Goal: Task Accomplishment & Management: Manage account settings

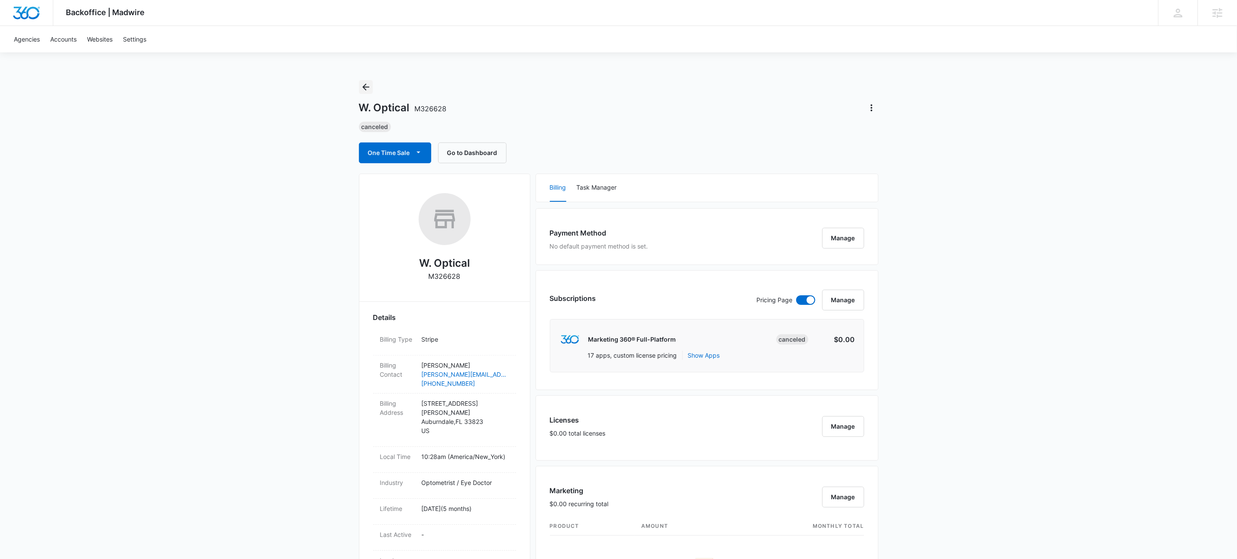
click at [369, 84] on icon "Back" at bounding box center [366, 87] width 10 height 10
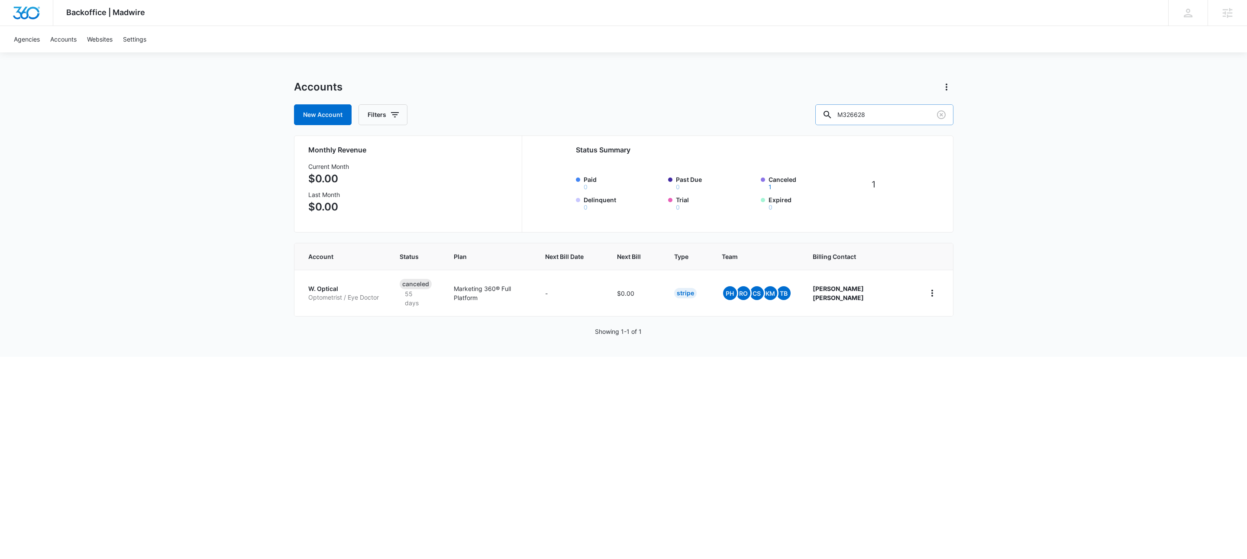
click at [885, 110] on input "M326628" at bounding box center [884, 114] width 138 height 21
paste input "16560"
type input "M316560"
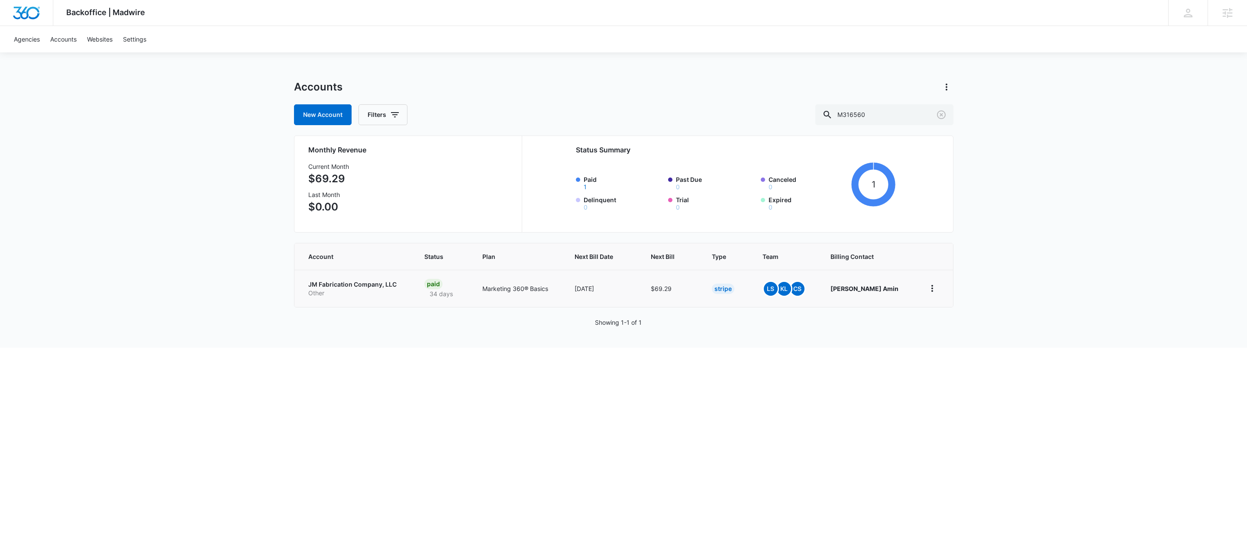
click at [354, 284] on p "JM Fabrication Company, LLC" at bounding box center [356, 284] width 96 height 9
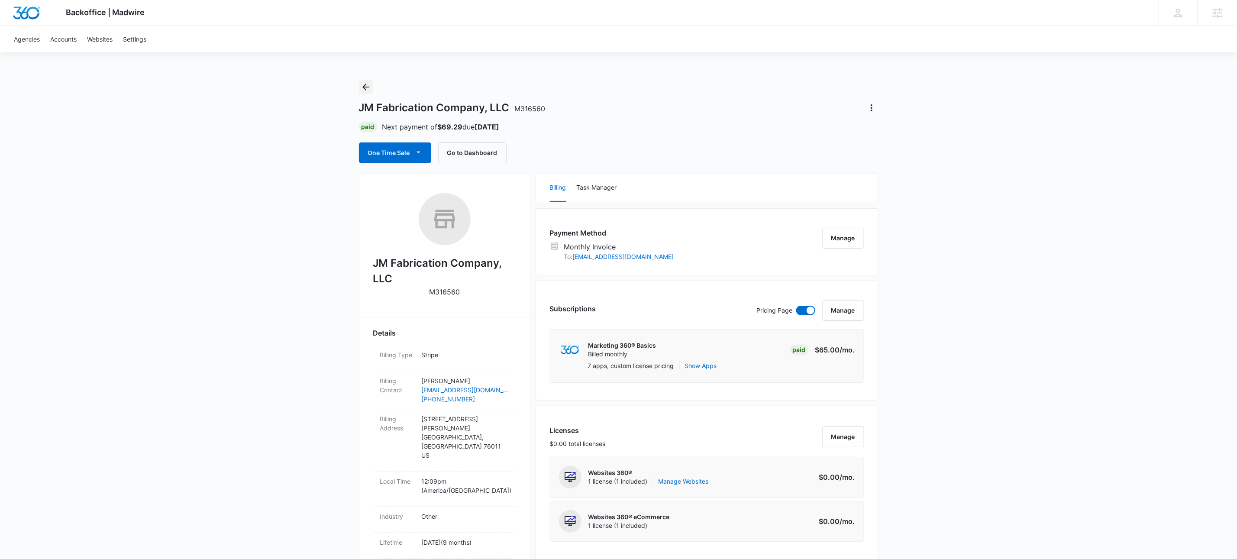
click at [365, 87] on icon "Back" at bounding box center [365, 87] width 7 height 7
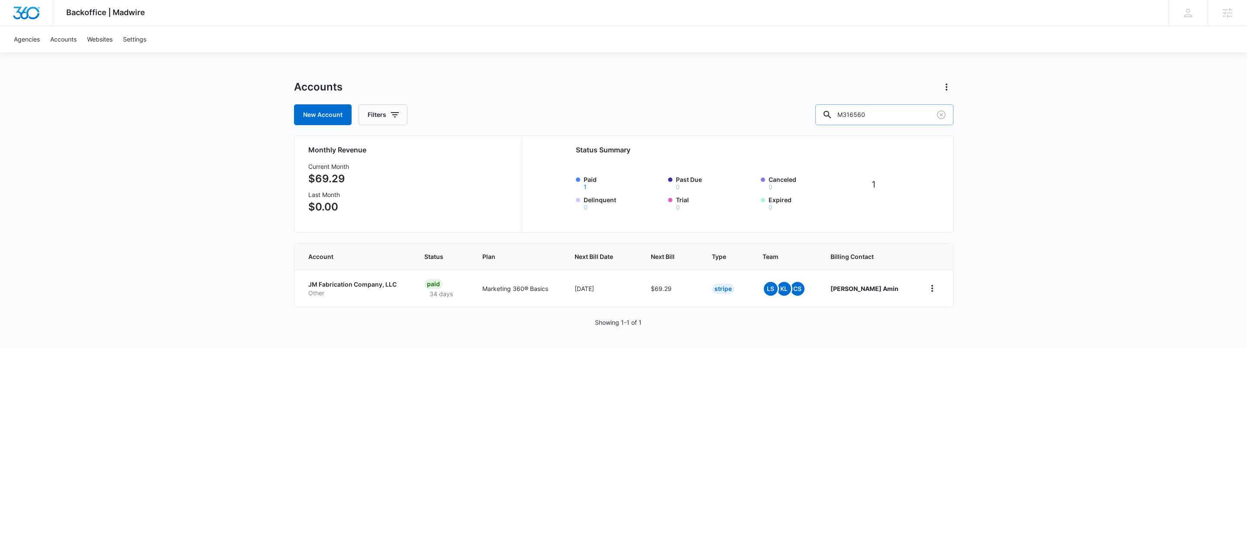
click at [894, 115] on input "M316560" at bounding box center [884, 114] width 138 height 21
paste input "27198"
type input "M327198"
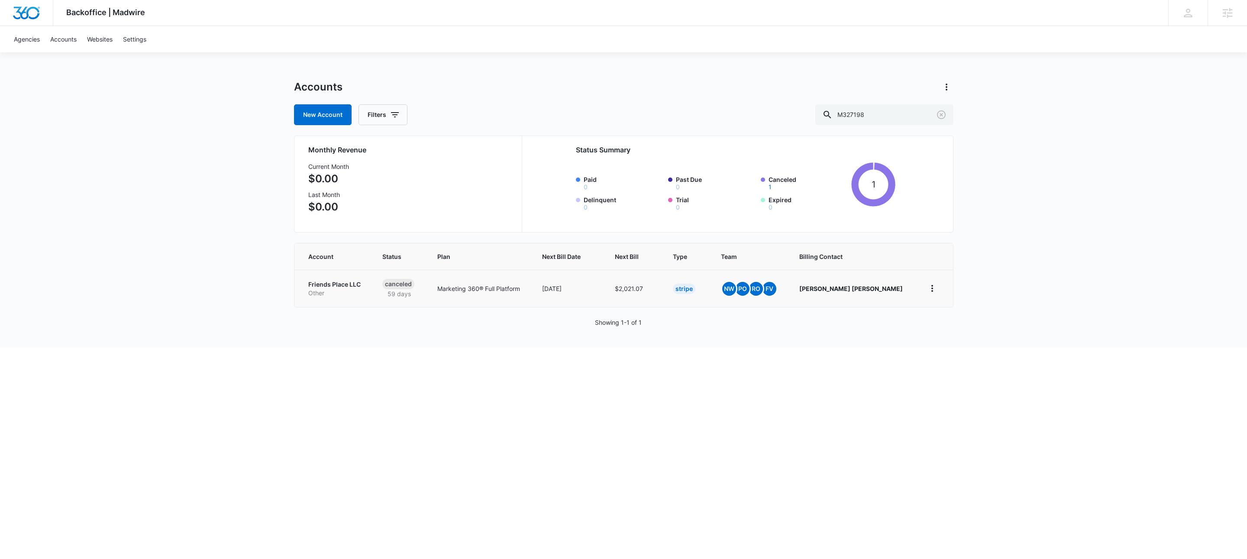
click at [343, 291] on p "Other" at bounding box center [334, 293] width 53 height 9
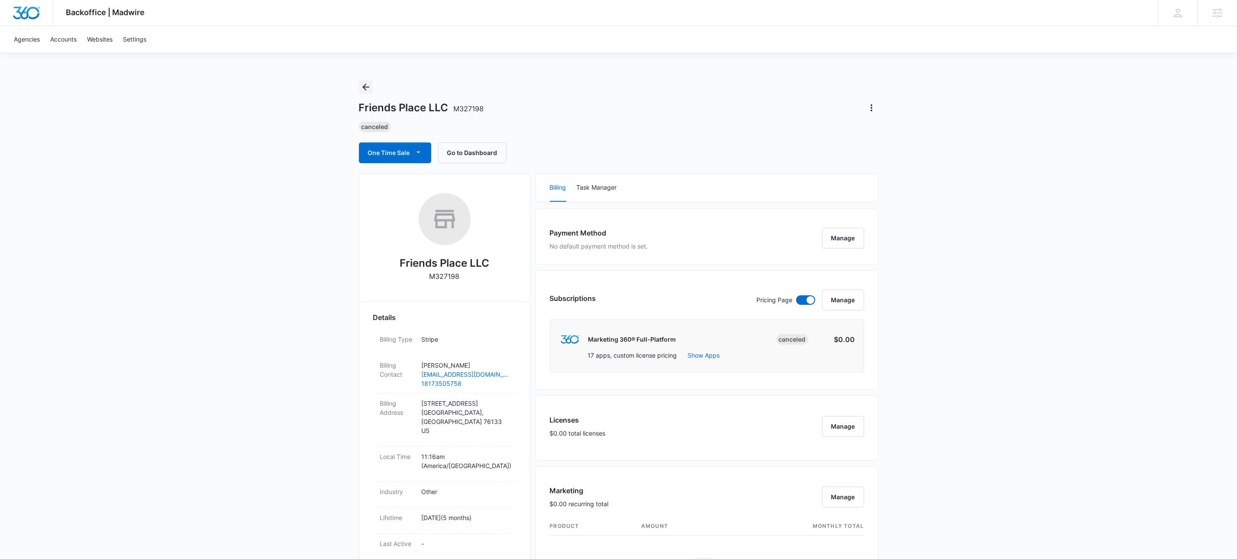
drag, startPoint x: 362, startPoint y: 86, endPoint x: 834, endPoint y: 77, distance: 471.4
click at [363, 85] on icon "Back" at bounding box center [366, 87] width 10 height 10
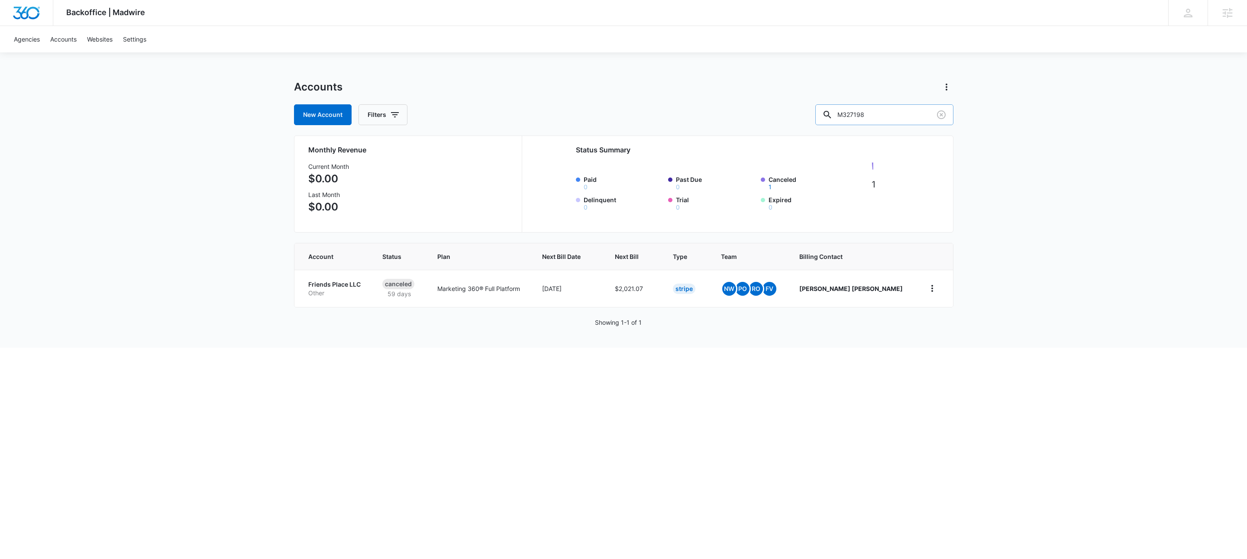
click at [906, 115] on input "M327198" at bounding box center [884, 114] width 138 height 21
paste input "2027"
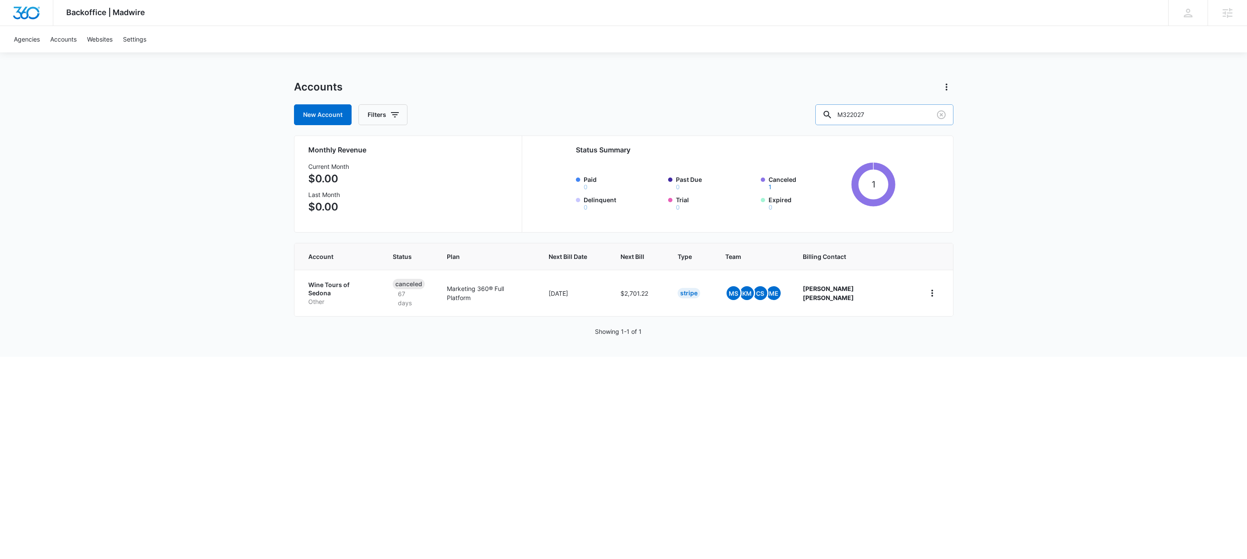
click at [905, 124] on input "M322027" at bounding box center [884, 114] width 138 height 21
click at [906, 123] on input "M322027" at bounding box center [884, 114] width 138 height 21
paste input "30172"
type input "M330172"
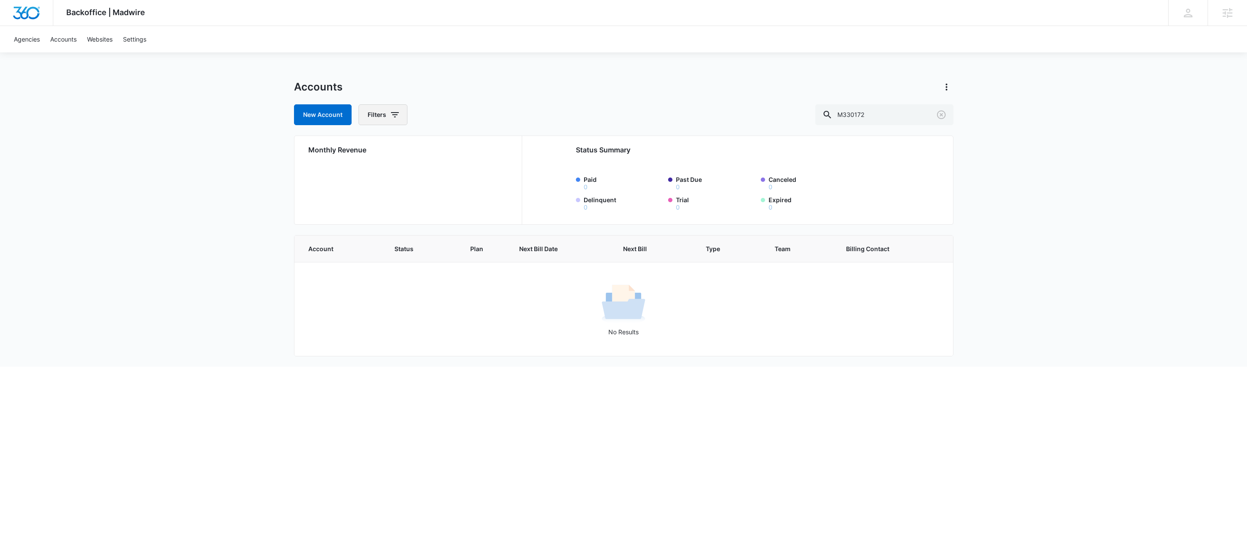
click at [401, 116] on button "Filters" at bounding box center [382, 114] width 49 height 21
click at [460, 145] on icon "Show Agency filters" at bounding box center [462, 146] width 10 height 10
click at [399, 174] on label "Search All Agencies" at bounding box center [419, 175] width 100 height 9
click at [370, 175] on input "Search All Agencies" at bounding box center [369, 175] width 0 height 0
checkbox input "true"
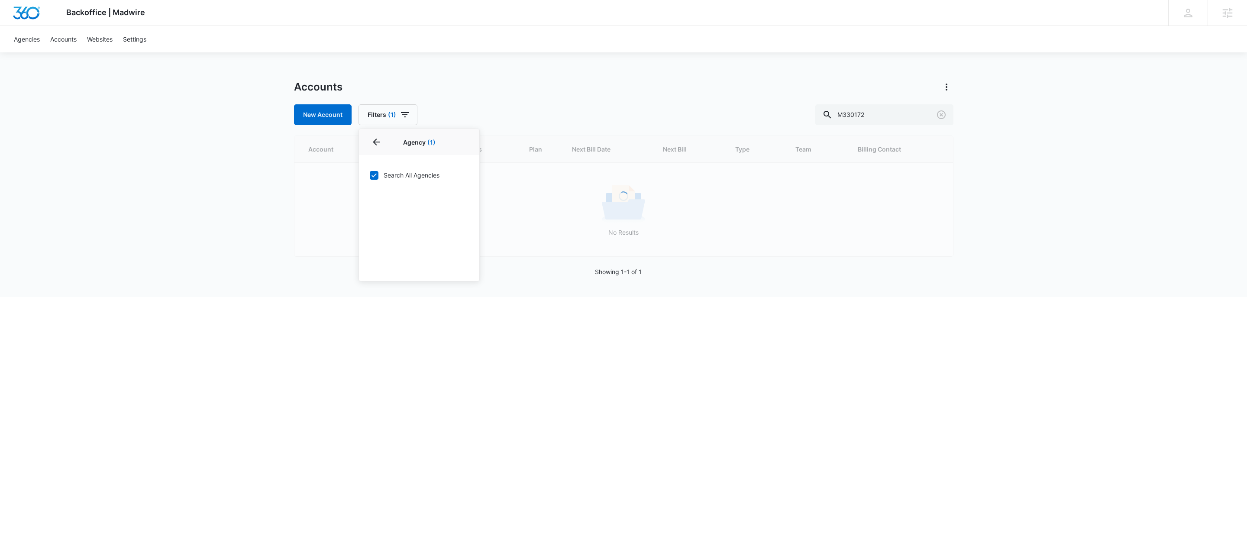
click at [639, 64] on div "Backoffice | Madwire Apps Settings KW Kait Weagraff [EMAIL_ADDRESS][PERSON_NAME…" at bounding box center [623, 148] width 1247 height 297
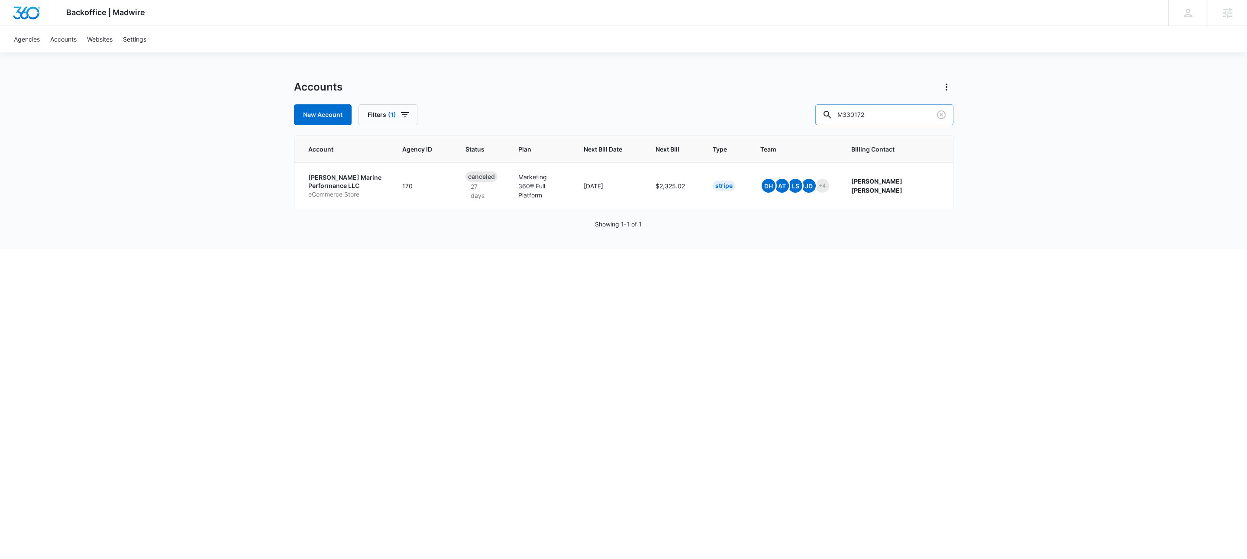
click at [914, 119] on input "M330172" at bounding box center [884, 114] width 138 height 21
paste input "0280"
type input "M30280"
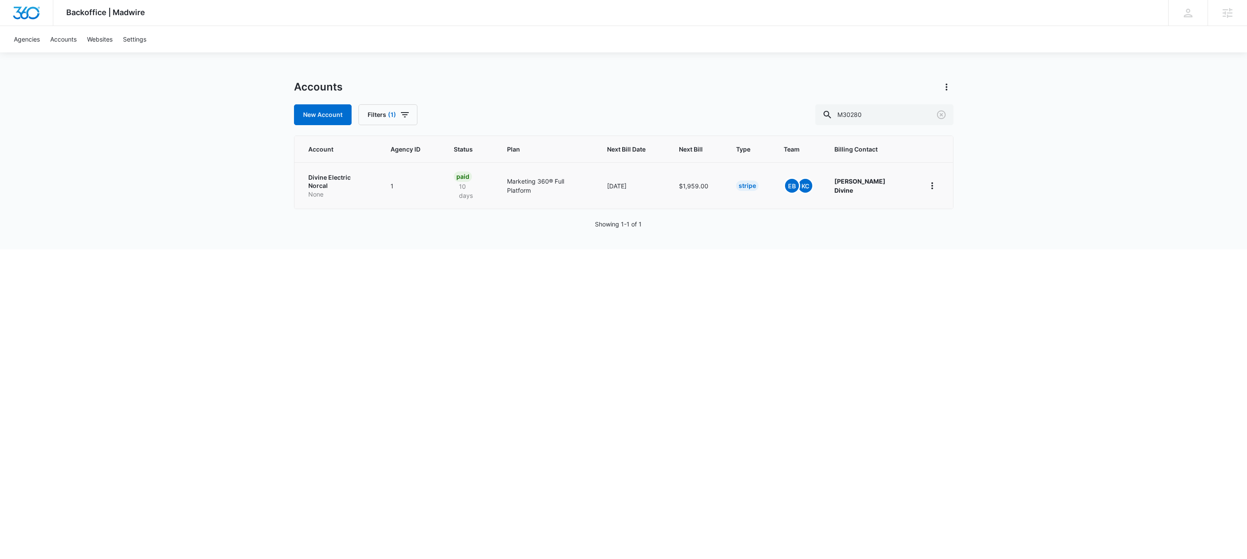
click at [329, 190] on p "None" at bounding box center [338, 194] width 61 height 9
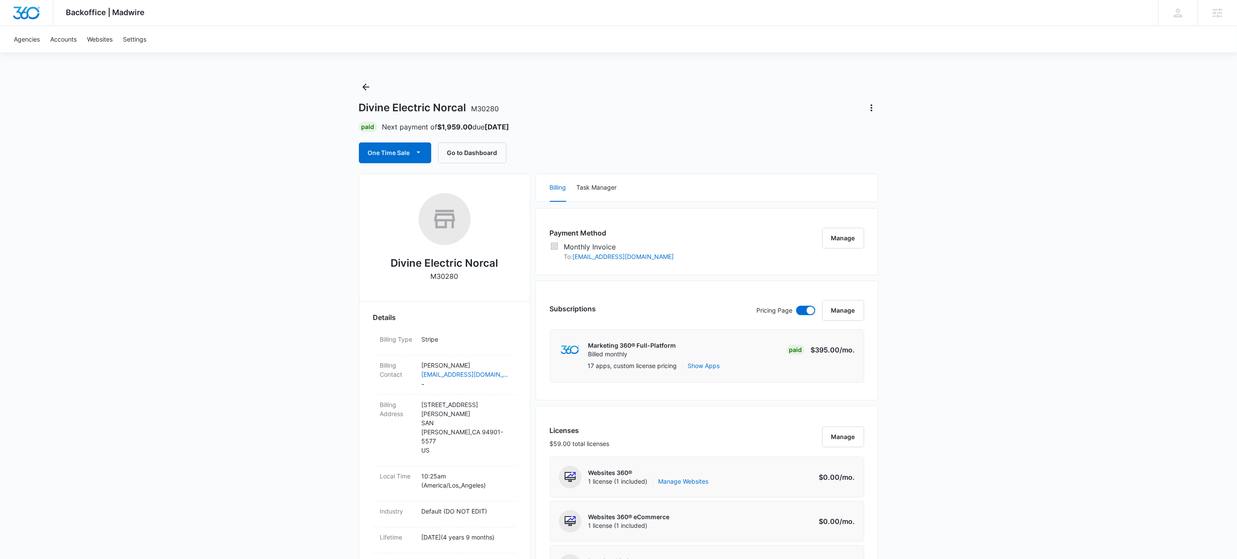
scroll to position [649, 0]
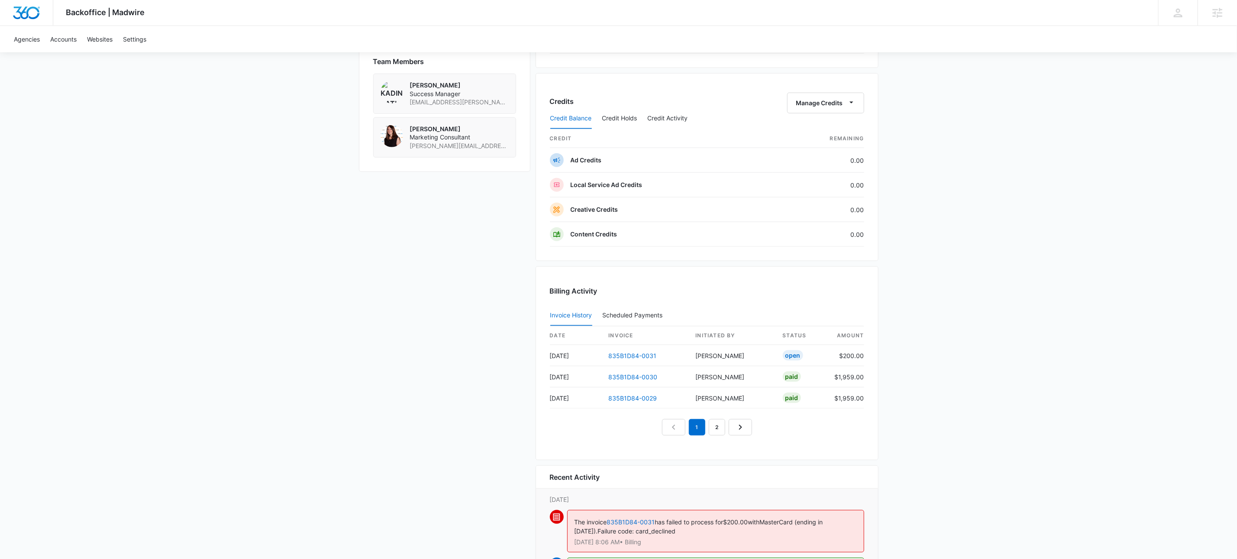
drag, startPoint x: 759, startPoint y: 287, endPoint x: 847, endPoint y: 293, distance: 87.6
click at [760, 287] on div "Billing Activity Invoice History Scheduled Payments 0 date invoice Initiated By…" at bounding box center [706, 363] width 343 height 194
click at [620, 358] on link "835B1D84-0031" at bounding box center [633, 355] width 48 height 7
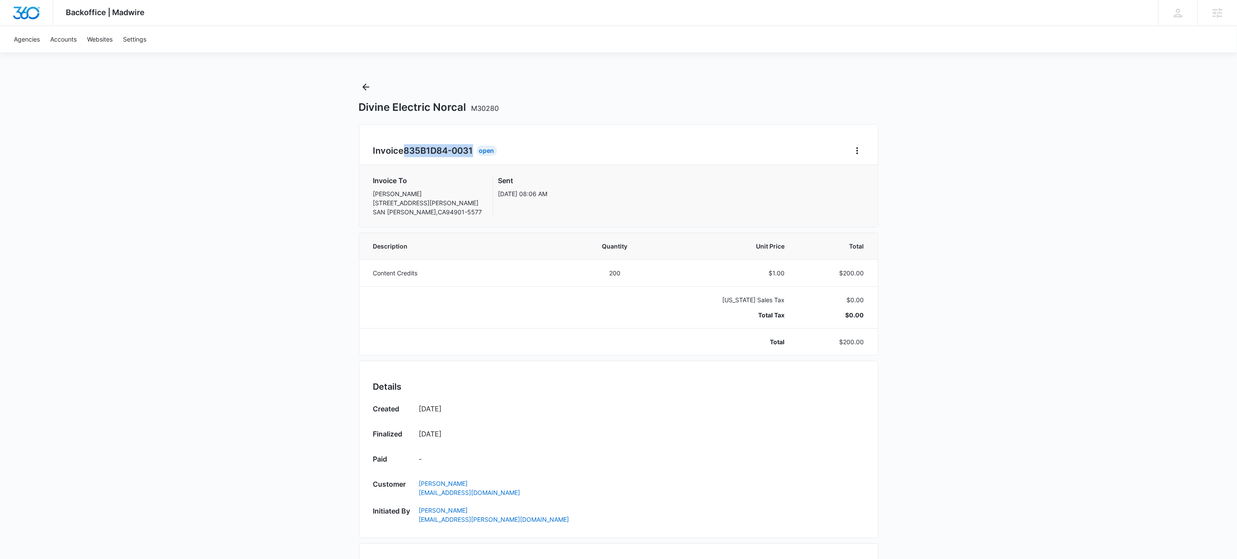
drag, startPoint x: 404, startPoint y: 151, endPoint x: 475, endPoint y: 155, distance: 71.1
click at [475, 155] on h2 "Invoice 835B1D84-0031" at bounding box center [424, 150] width 103 height 13
copy span "835B1D84-0031"
click at [365, 82] on icon "Back" at bounding box center [366, 87] width 10 height 10
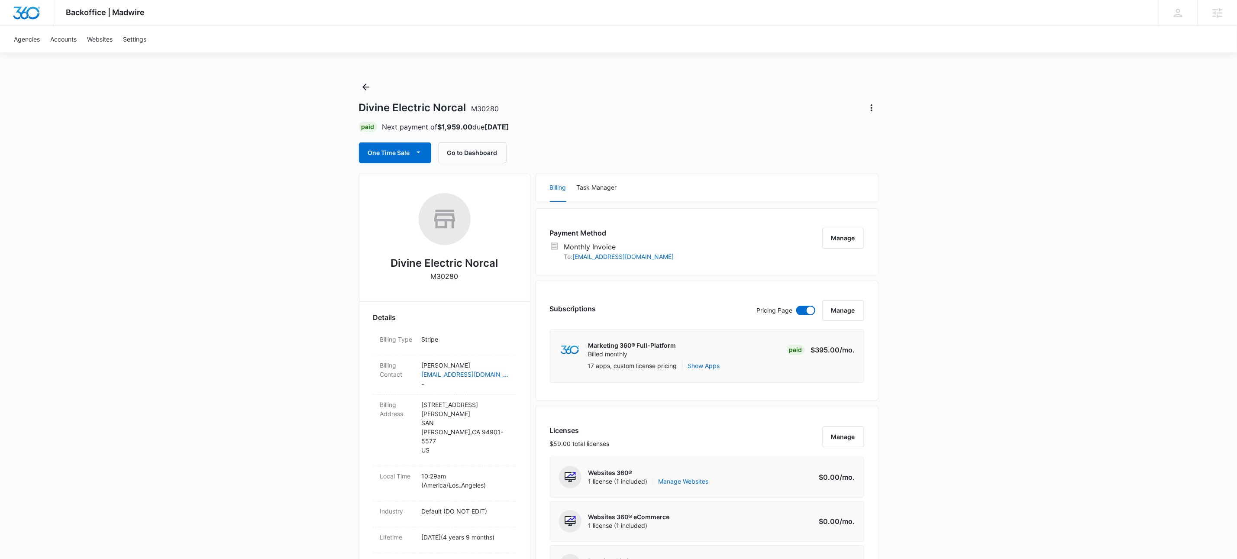
drag, startPoint x: 375, startPoint y: 83, endPoint x: 367, endPoint y: 85, distance: 7.6
click at [374, 83] on div "Divine Electric Norcal M30280 Paid Next payment of $1,959.00 due [DATE] One Tim…" at bounding box center [618, 121] width 519 height 83
click at [361, 87] on icon "Back" at bounding box center [366, 87] width 10 height 10
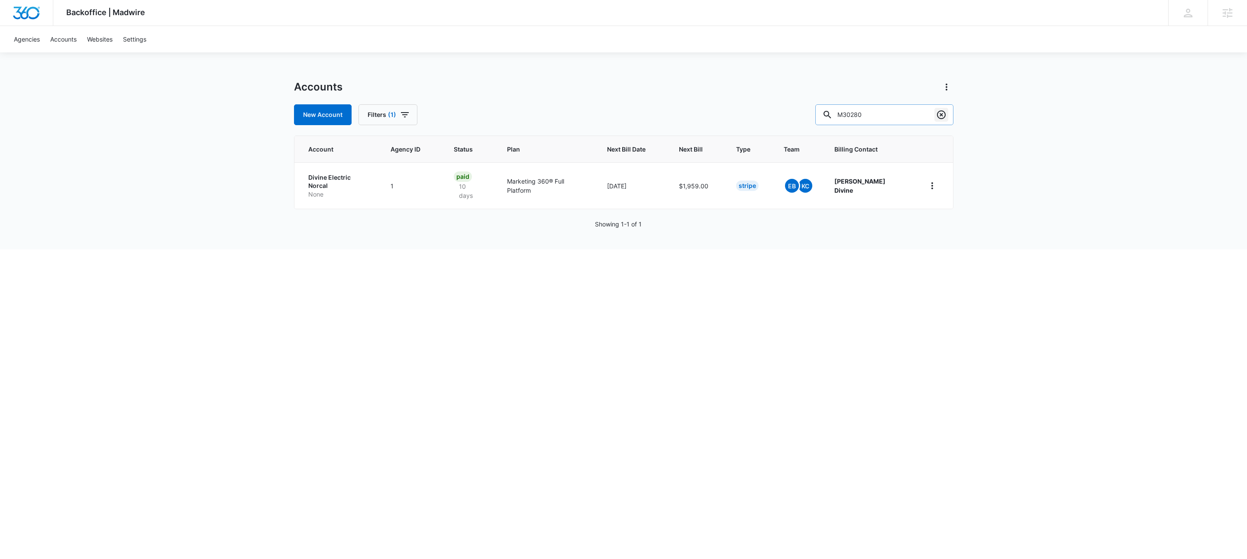
drag, startPoint x: 954, startPoint y: 116, endPoint x: 935, endPoint y: 116, distance: 19.0
click at [953, 116] on div "Backoffice | Madwire Apps Settings KW Kait Weagraff [EMAIL_ADDRESS][PERSON_NAME…" at bounding box center [623, 124] width 1247 height 249
click at [902, 118] on input "M30280" at bounding box center [884, 114] width 138 height 21
paste input "5298"
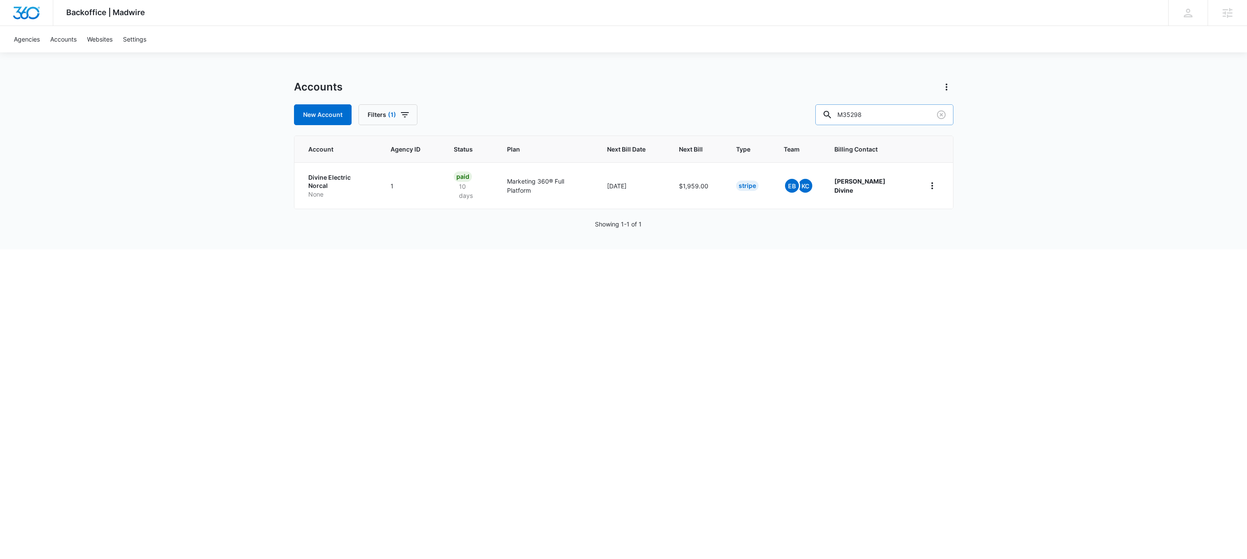
type input "M35298"
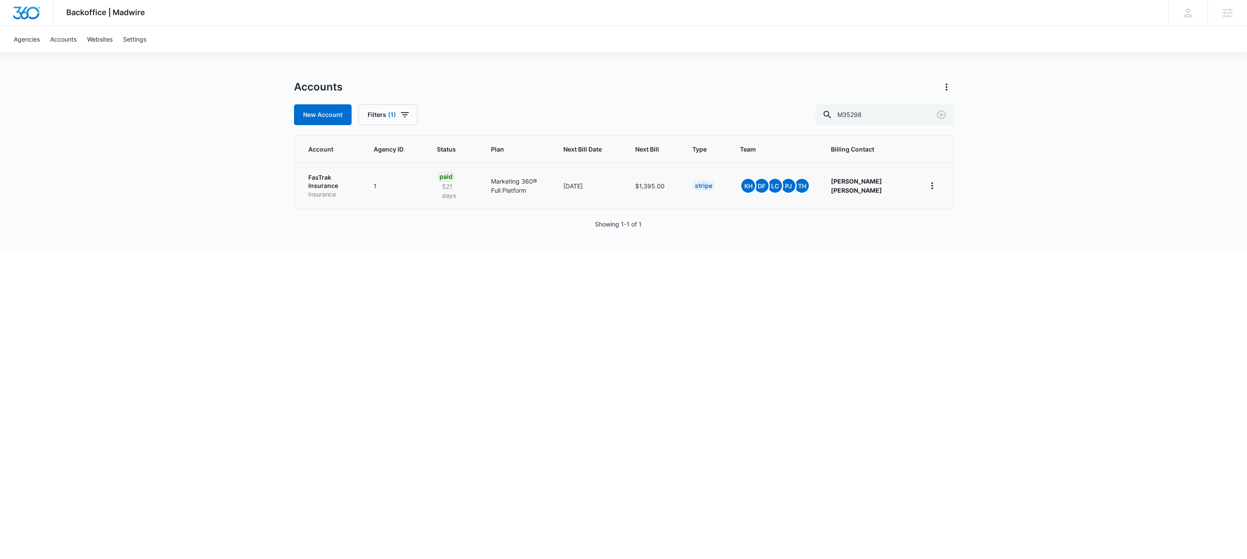
drag, startPoint x: 395, startPoint y: 203, endPoint x: 343, endPoint y: 191, distance: 53.4
click at [394, 203] on td "1" at bounding box center [394, 185] width 63 height 46
click at [332, 184] on p "FasTrak Insurance" at bounding box center [330, 181] width 45 height 17
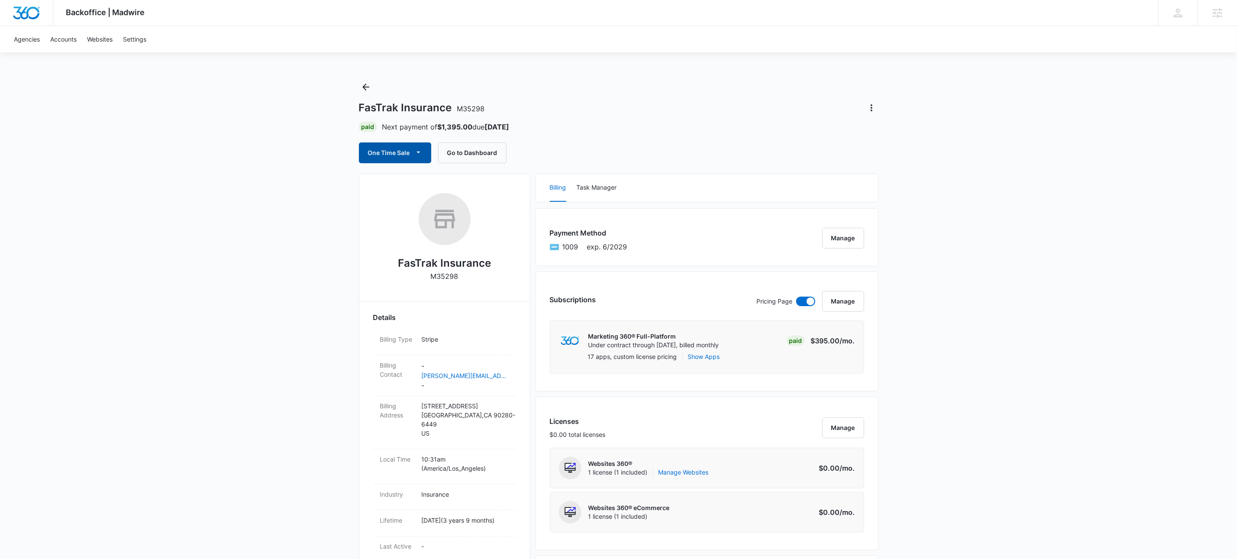
click at [423, 151] on icon "button" at bounding box center [418, 152] width 9 height 9
click at [431, 180] on div "Run One-Time Payment" at bounding box center [420, 182] width 100 height 9
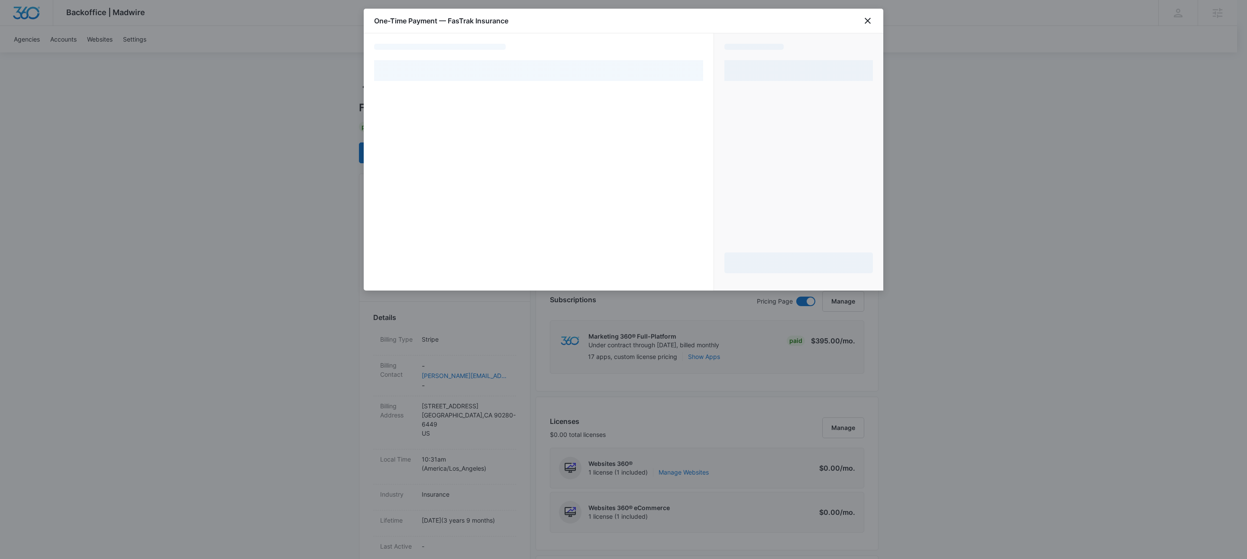
select select "pm_1PycNJA4n8RTgNjUWy50gxZD"
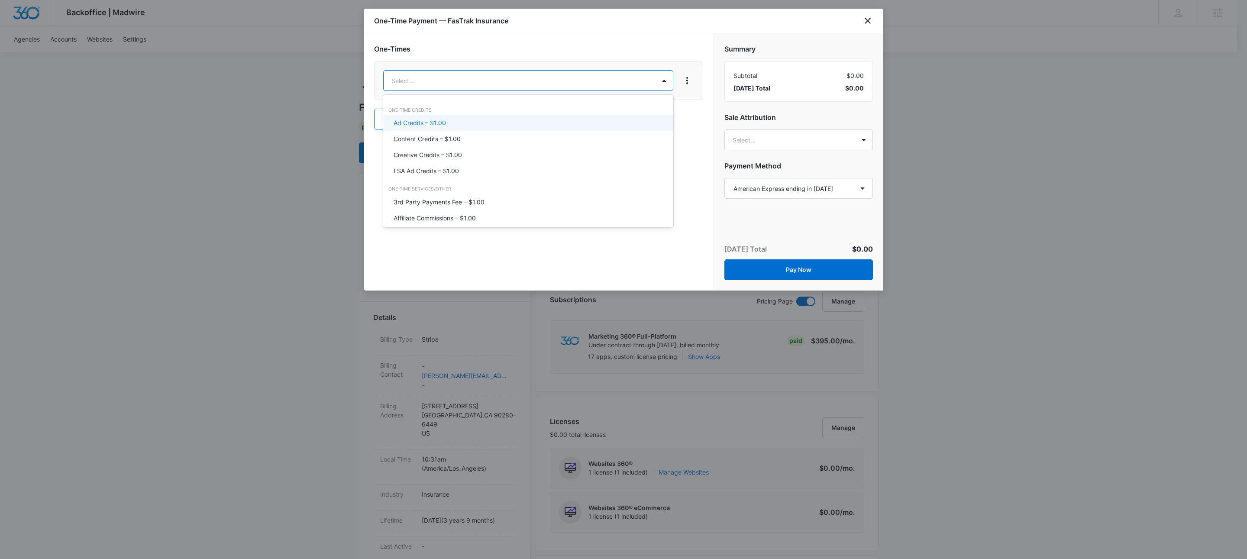
drag, startPoint x: 451, startPoint y: 138, endPoint x: 471, endPoint y: 124, distance: 24.0
click at [452, 138] on p "Content Credits – $1.00" at bounding box center [426, 138] width 67 height 9
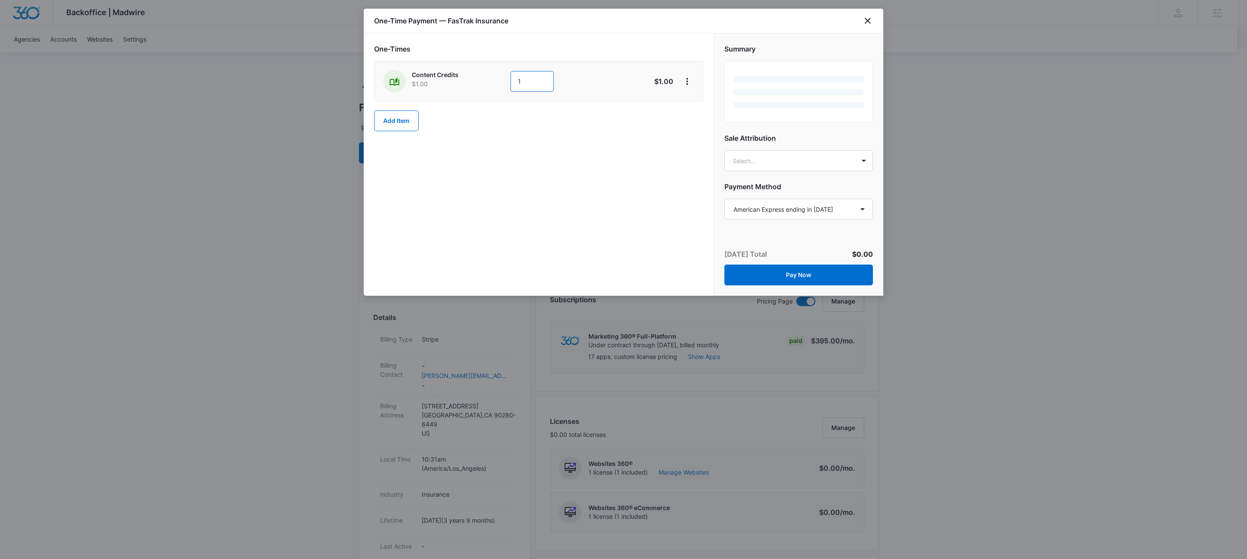
click at [534, 87] on input "1" at bounding box center [531, 81] width 43 height 21
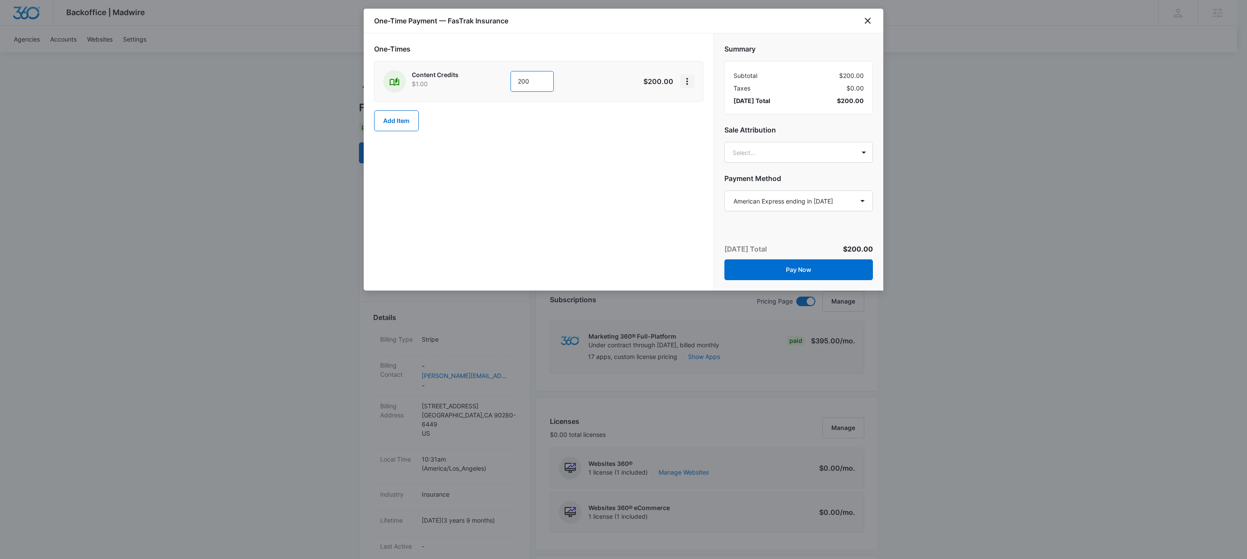
type input "200"
click at [689, 78] on icon "View More" at bounding box center [687, 81] width 10 height 10
click at [696, 107] on div "Add Discount" at bounding box center [710, 106] width 38 height 6
click at [478, 139] on div at bounding box center [526, 137] width 270 height 11
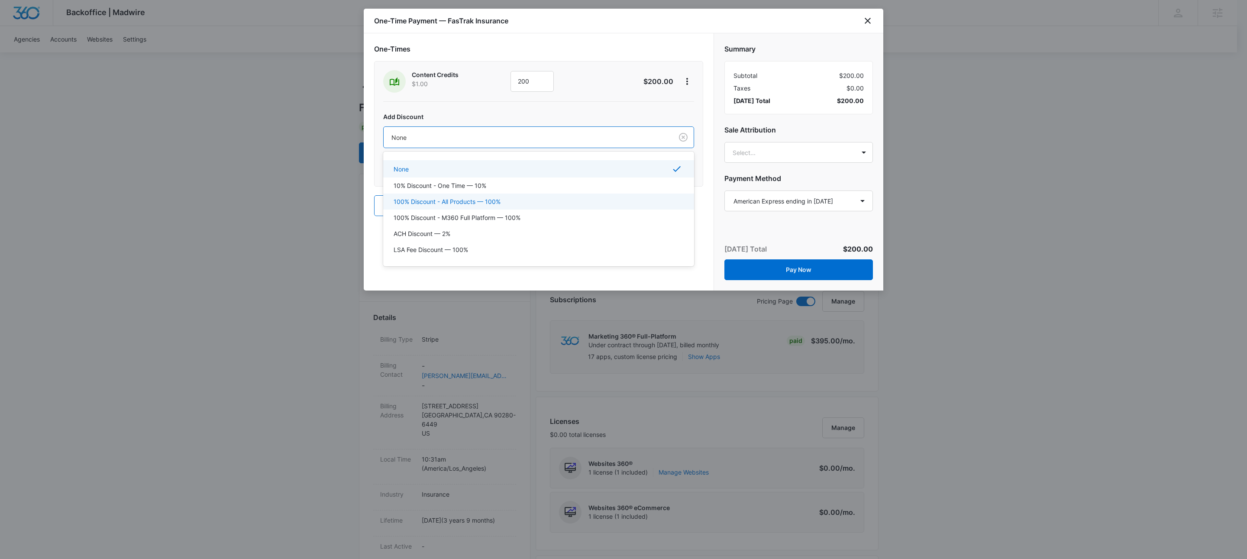
drag, startPoint x: 475, startPoint y: 203, endPoint x: 574, endPoint y: 242, distance: 106.9
click at [475, 203] on p "100% Discount - All Products — 100%" at bounding box center [446, 201] width 107 height 9
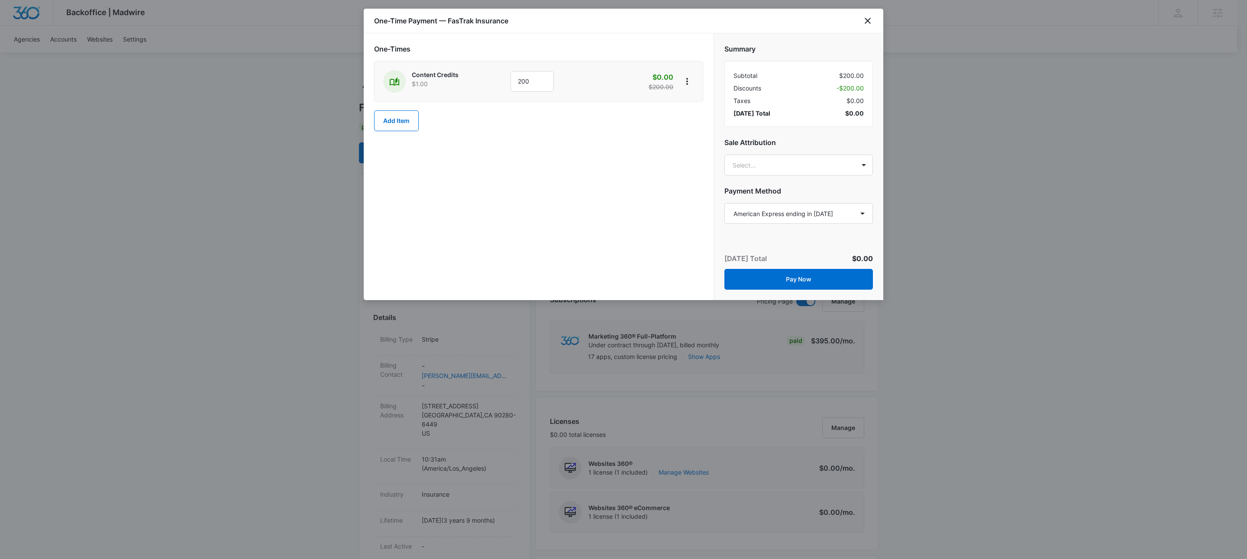
click at [583, 235] on div "One-Times Content Credits $1.00 200 $0.00 $200.00 Add Item" at bounding box center [539, 166] width 350 height 267
click at [799, 279] on button "Pay Now" at bounding box center [798, 279] width 148 height 21
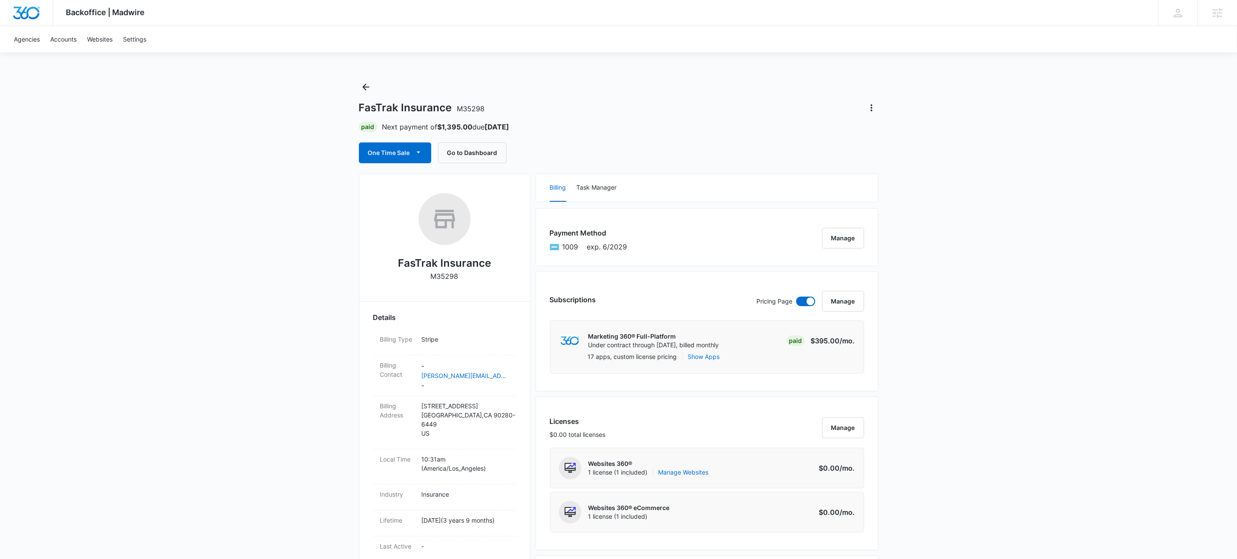
click at [361, 84] on icon "Back" at bounding box center [366, 87] width 10 height 10
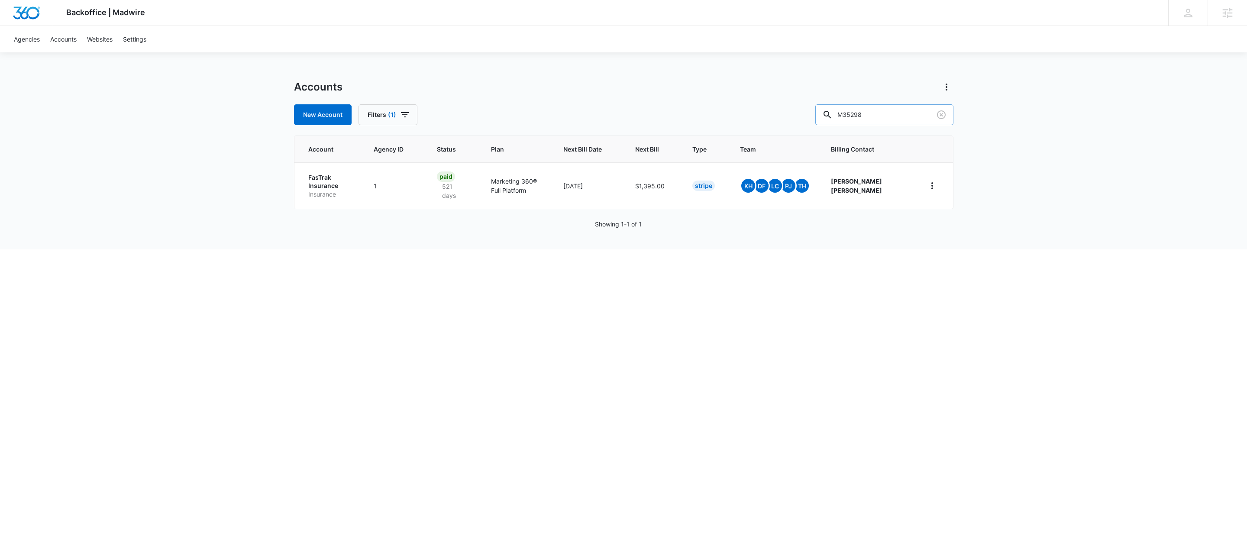
click at [894, 115] on input "M35298" at bounding box center [884, 114] width 138 height 21
paste input "28312"
type input "M28312"
click at [319, 184] on p "Board and Bread" at bounding box center [331, 179] width 47 height 17
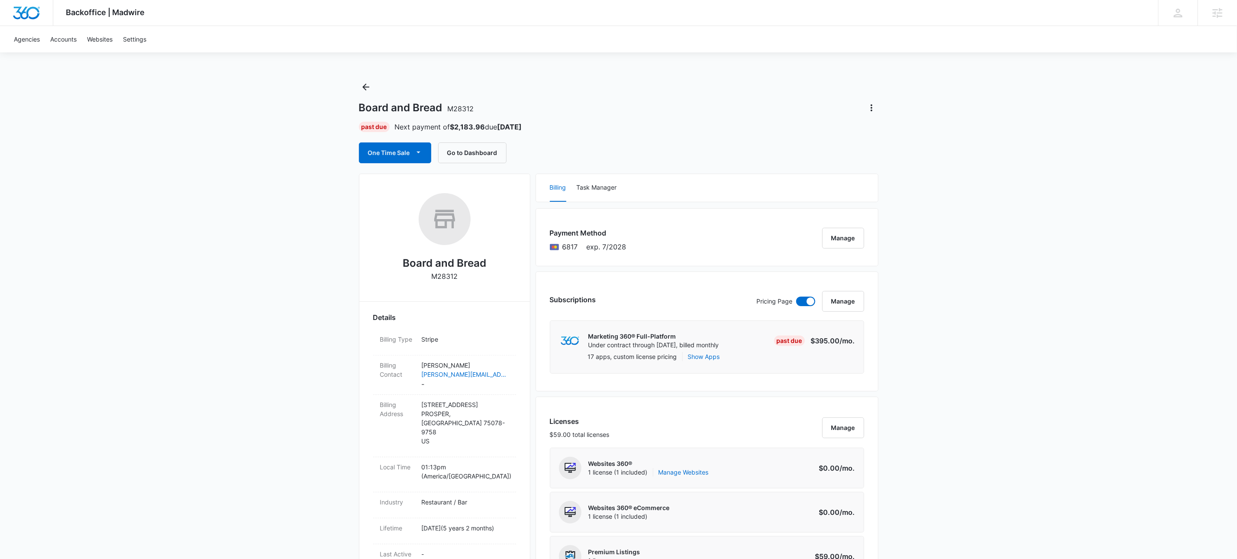
drag, startPoint x: 171, startPoint y: 359, endPoint x: 190, endPoint y: 334, distance: 31.5
click at [366, 87] on icon "Back" at bounding box center [365, 87] width 7 height 7
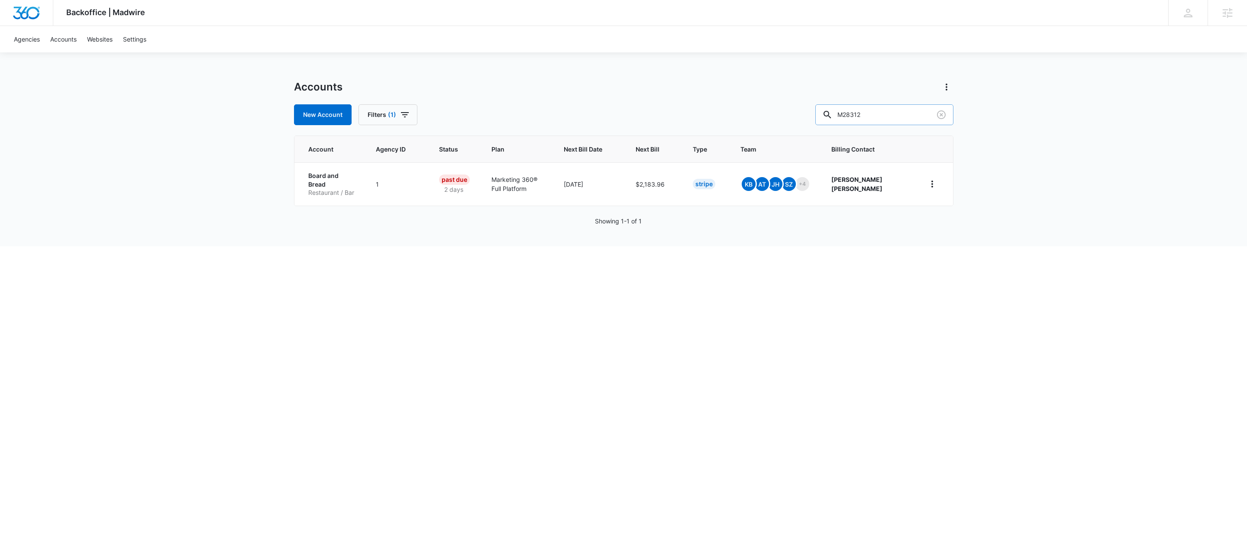
click at [907, 109] on input "M28312" at bounding box center [884, 114] width 138 height 21
paste input "90029"
type input "M90029"
click at [333, 180] on p "Creating Every Opportunity LLC" at bounding box center [336, 179] width 56 height 17
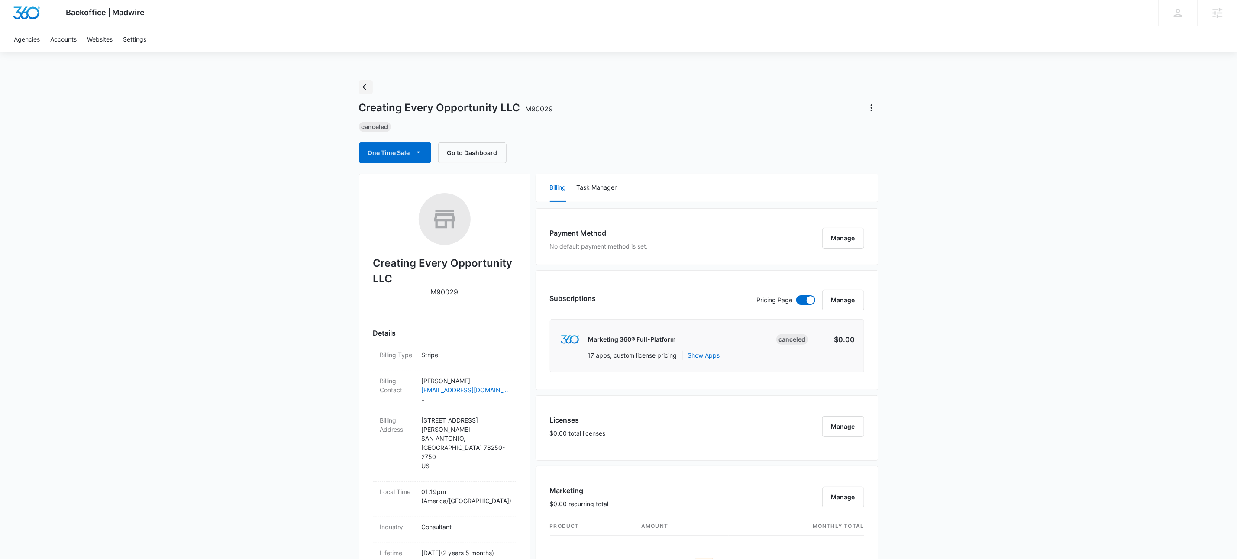
click at [366, 89] on icon "Back" at bounding box center [366, 87] width 10 height 10
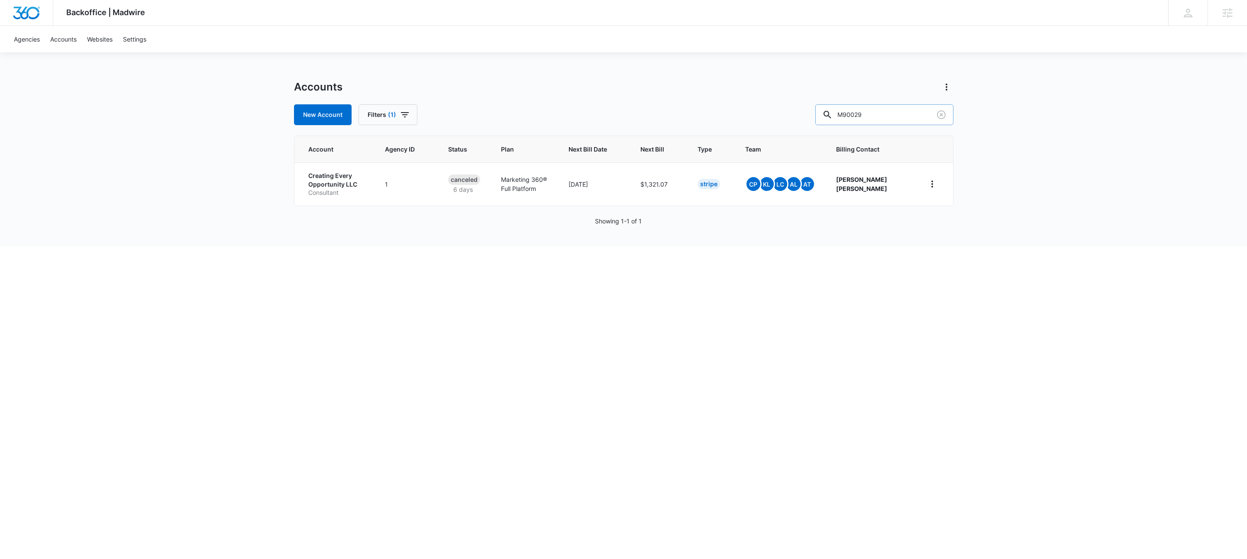
click at [904, 117] on input "M90029" at bounding box center [884, 114] width 138 height 21
paste input "30280"
type input "M30280"
click at [340, 190] on p "None" at bounding box center [338, 194] width 61 height 9
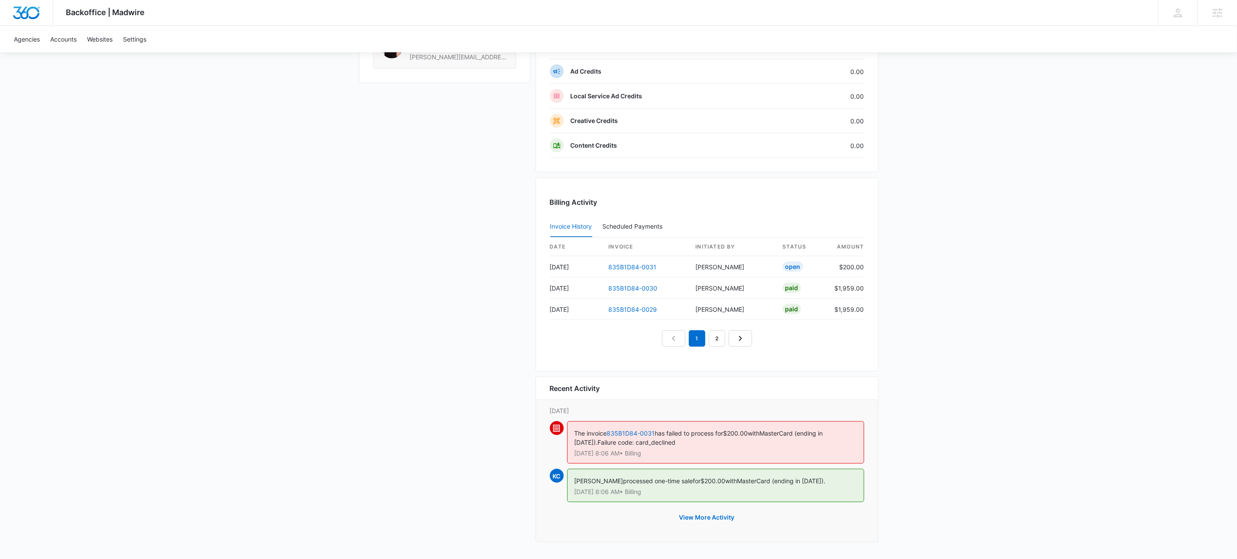
scroll to position [745, 0]
click at [642, 266] on link "835B1D84-0031" at bounding box center [633, 266] width 48 height 7
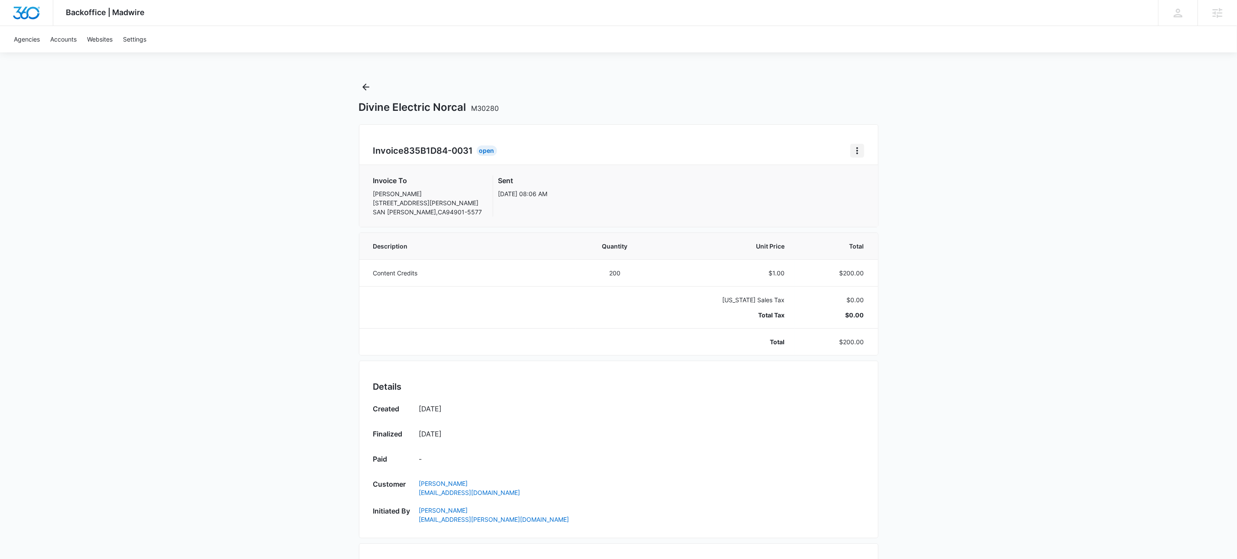
click at [860, 151] on icon "Home" at bounding box center [857, 150] width 10 height 10
click at [885, 187] on div "Retry Payment" at bounding box center [886, 188] width 50 height 6
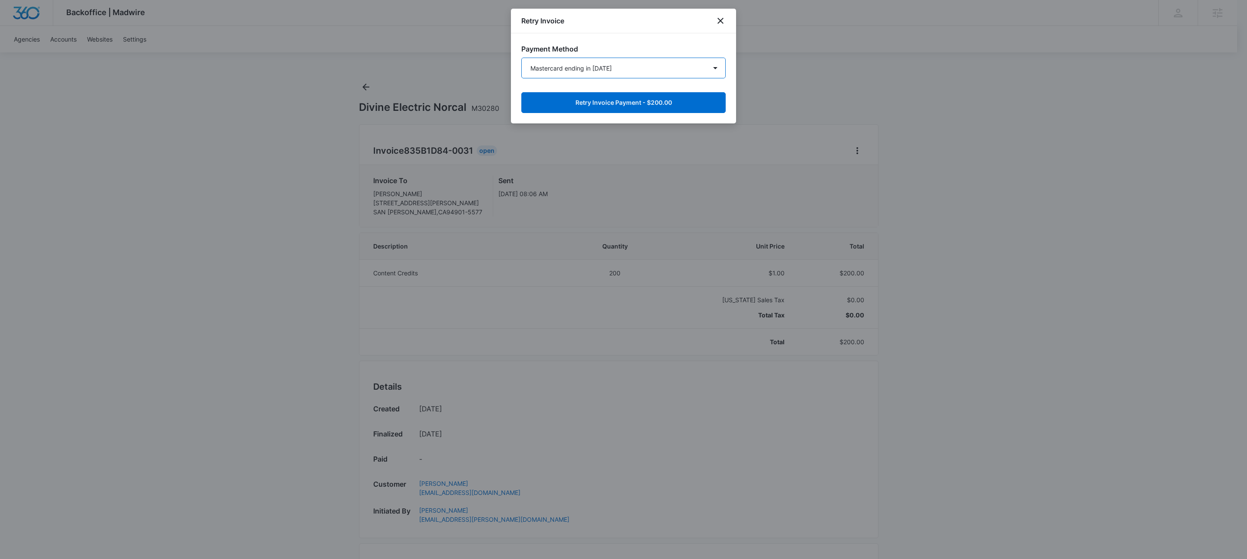
click at [596, 71] on select "Mastercard ending in [DATE] Mastercard ending in 8899 Mastercard ending in 4909…" at bounding box center [623, 68] width 204 height 21
click at [718, 23] on icon "close" at bounding box center [720, 21] width 6 height 6
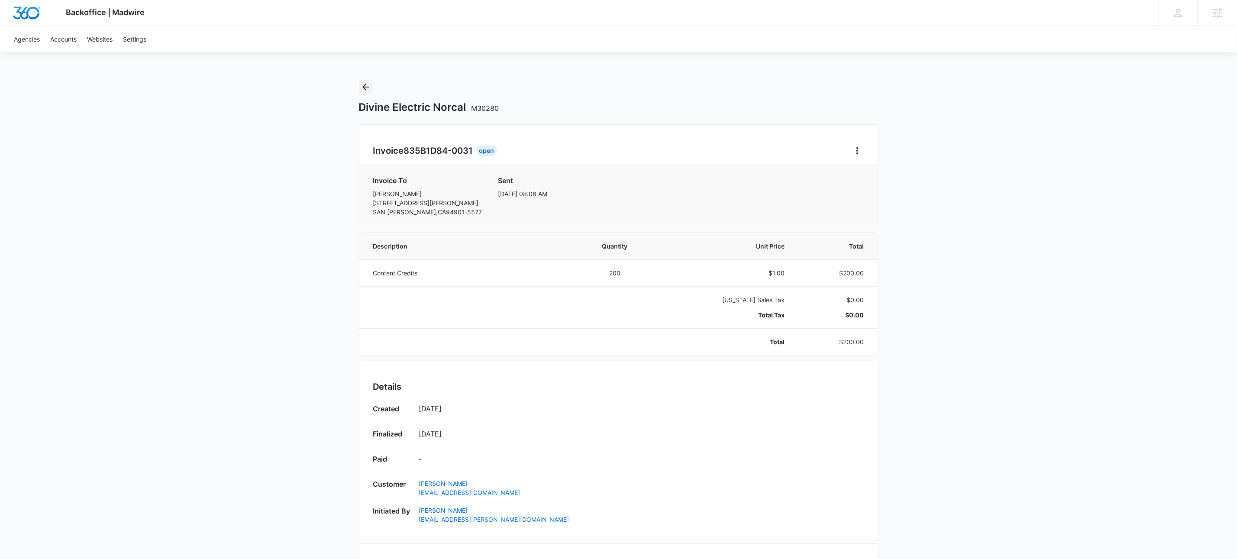
click at [363, 94] on div "Divine Electric Norcal M30280" at bounding box center [618, 97] width 519 height 34
click at [364, 89] on icon "Back" at bounding box center [366, 87] width 10 height 10
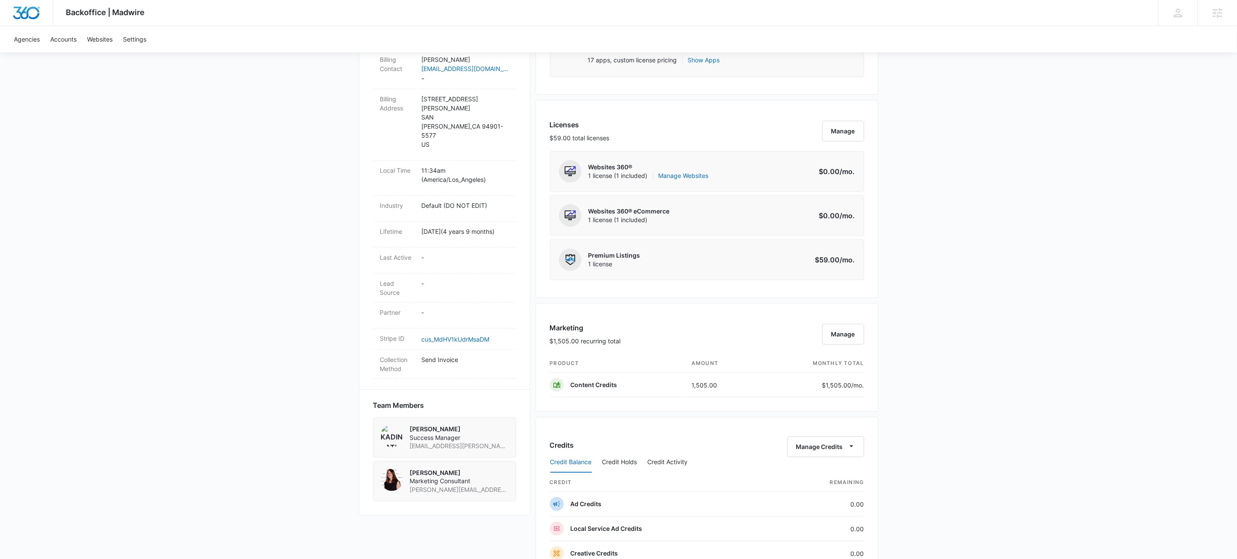
scroll to position [346, 0]
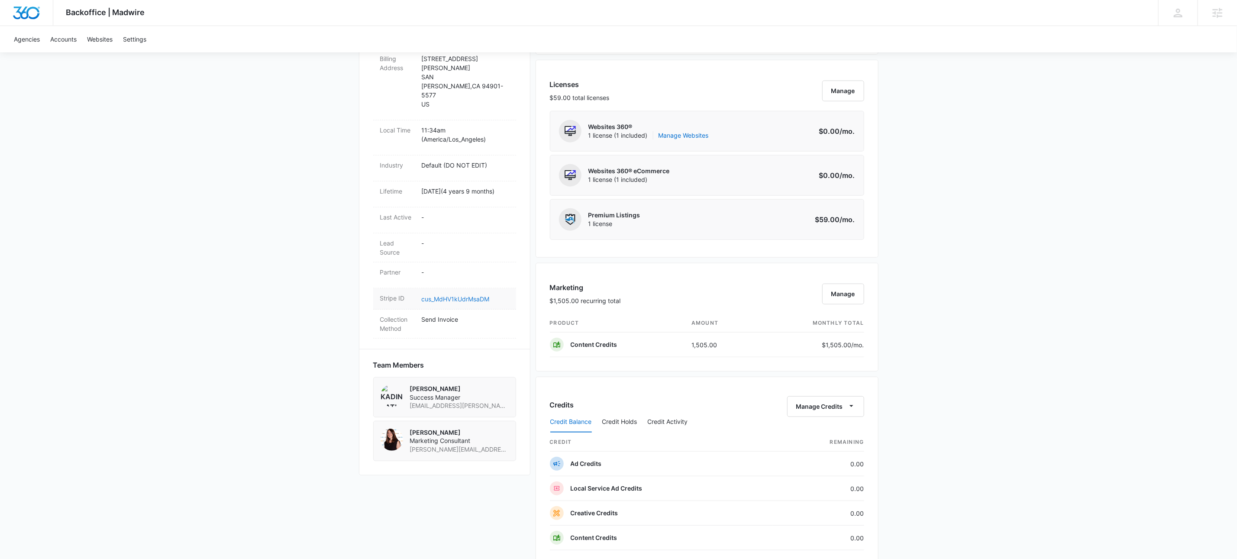
click at [477, 295] on link "cus_MdHV1kUdrMsaDM" at bounding box center [456, 298] width 68 height 7
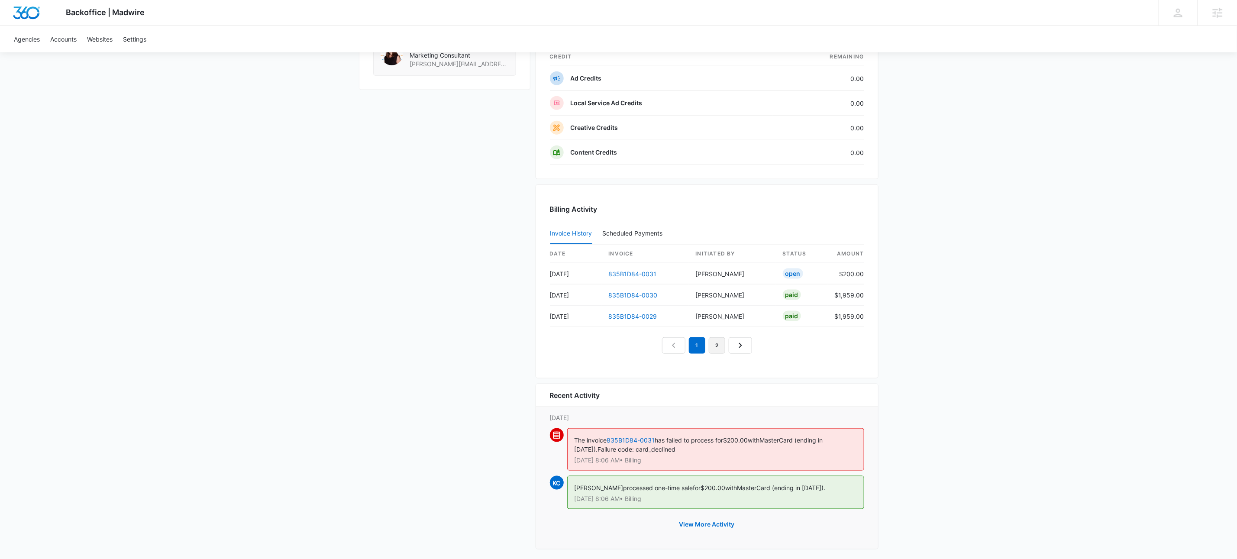
scroll to position [745, 0]
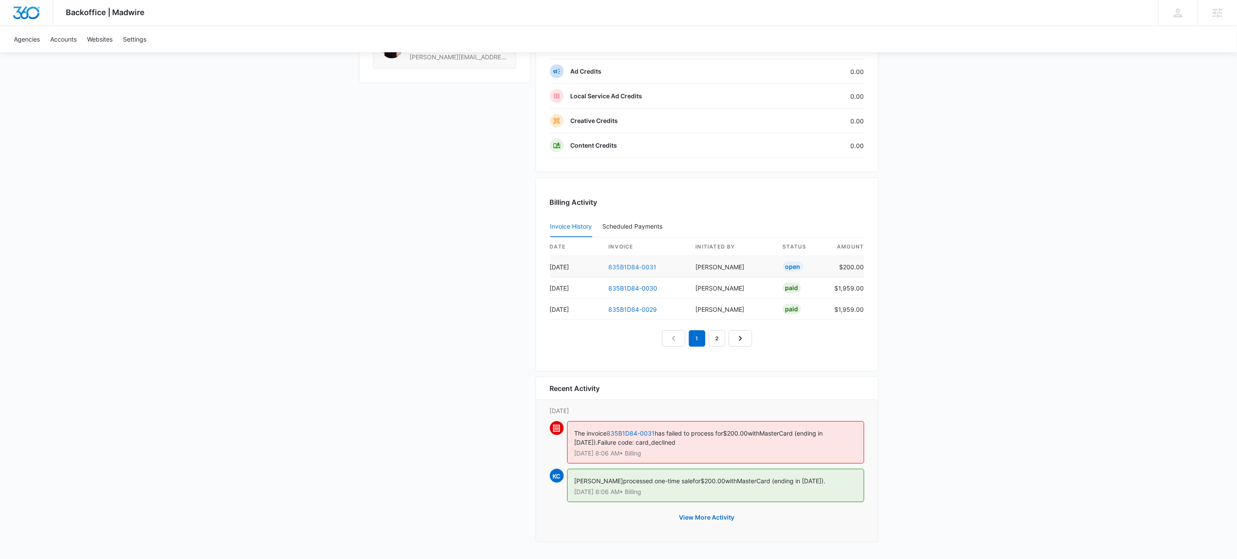
click at [624, 263] on link "835B1D84-0031" at bounding box center [633, 266] width 48 height 7
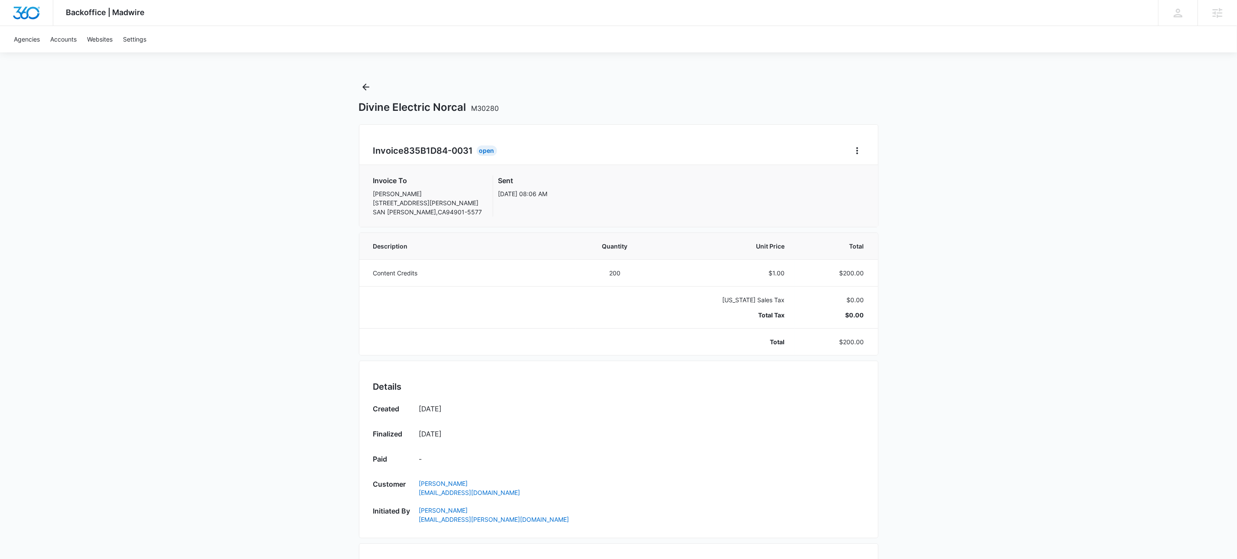
click at [852, 158] on div "Invoice 835B1D84-0031 Open Invoice To [PERSON_NAME] Divine [STREET_ADDRESS][PER…" at bounding box center [618, 175] width 519 height 103
click at [860, 150] on icon "Home" at bounding box center [857, 150] width 10 height 10
click at [888, 188] on div "Retry Payment" at bounding box center [886, 188] width 50 height 6
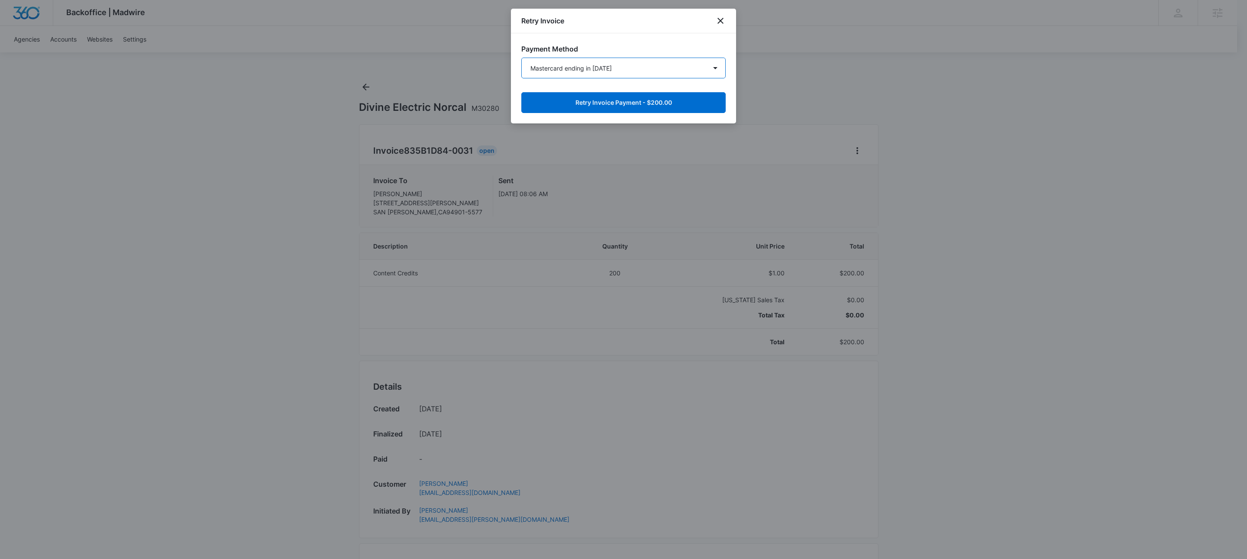
click at [719, 67] on select "Mastercard ending in [DATE] Mastercard ending in 8899 Mastercard ending in 4909…" at bounding box center [623, 68] width 204 height 21
